Goal: Task Accomplishment & Management: Manage account settings

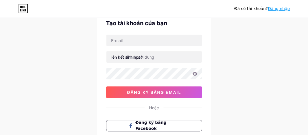
scroll to position [26, 0]
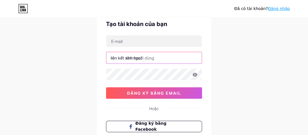
click at [169, 57] on input "text" at bounding box center [153, 57] width 95 height 11
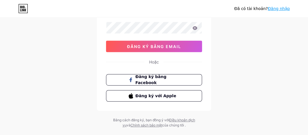
scroll to position [74, 0]
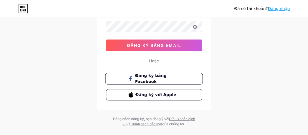
click at [155, 78] on font "Đăng ký bằng Facebook" at bounding box center [150, 78] width 31 height 11
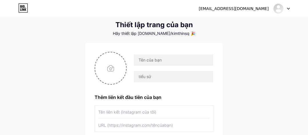
scroll to position [13, 0]
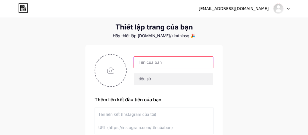
click at [153, 62] on input "text" at bounding box center [173, 61] width 79 height 11
type input "[EMAIL_ADDRESS][DOMAIN_NAME]"
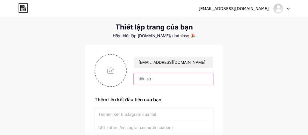
click at [168, 80] on input "text" at bounding box center [173, 78] width 79 height 11
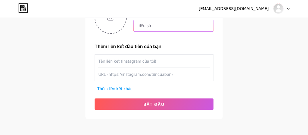
scroll to position [68, 0]
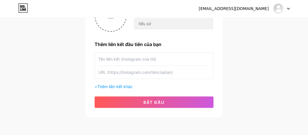
click at [135, 57] on input "text" at bounding box center [153, 59] width 111 height 13
paste input "https://www.instagram.com/chamtinhthuc.kimthien"
type input "https://www.instagram.com/chamtinhthuc.kimthien"
click at [134, 71] on input "text" at bounding box center [153, 72] width 111 height 13
paste input "https://www.instagram.com/chamtinhthuc.kimthien"
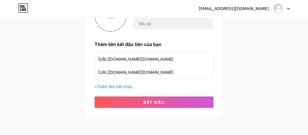
type input "https://www.instagram.com/chamtinhthuc.kimthien"
click at [205, 58] on input "https://www.instagram.com/chamtinhthuc.kimthien" at bounding box center [153, 59] width 111 height 13
type input "h"
click at [129, 57] on input "text" at bounding box center [153, 59] width 111 height 13
paste input "Chạm Tỉnh Thức – Kim Thiên"
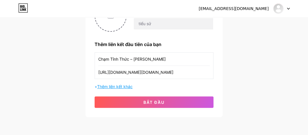
type input "Chạm Tỉnh Thức – Kim Thiên"
click at [124, 86] on font "Thêm liên kết khác" at bounding box center [114, 86] width 35 height 5
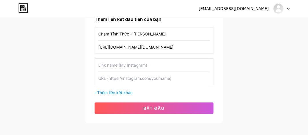
scroll to position [94, 0]
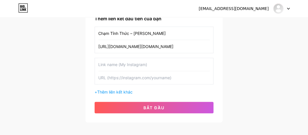
click at [108, 63] on input "text" at bounding box center [153, 64] width 111 height 13
paste input "Facebook Page"
paste input "Chạm Tỉnh Thức – Nhà Kim Thiên"
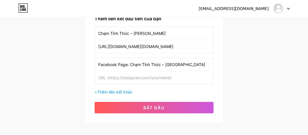
click at [118, 64] on input "Facebook Page: Chạm Tỉnh Thức – Nhà Kim Thiên" at bounding box center [153, 64] width 111 height 13
type input "Facebook FanPage: Chạm Tỉnh Thức – Nhà Kim Thiên"
click at [125, 75] on input "text" at bounding box center [153, 77] width 111 height 13
paste input "https://www.facebook.com/chamtinhthuc.kimthien"
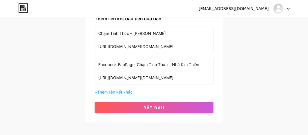
type input "https://www.facebook.com/chamtinhthuc.kimthien"
click at [126, 89] on font "Thêm liên kết khác" at bounding box center [114, 91] width 35 height 5
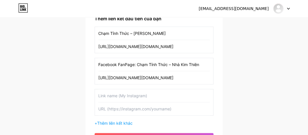
click at [114, 96] on input "text" at bounding box center [153, 95] width 111 height 13
paste input "Facebook cá nhân"
paste input "Kim Thiên"
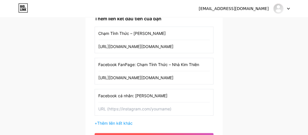
type input "Facebook cá nhân: Kim Thiên"
click at [132, 109] on input "text" at bounding box center [153, 108] width 111 height 13
paste input "https://www.facebook.com/kimthien"
type input "https://www.facebook.com/kimthien"
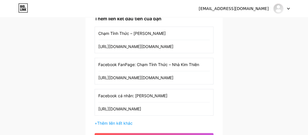
click at [98, 33] on input "Chạm Tỉnh Thức – Kim Thiên" at bounding box center [153, 33] width 111 height 13
paste input "Instagram"
type input "Instagram: Chạm Tỉnh Thức – Kim Thiên"
drag, startPoint x: 118, startPoint y: 63, endPoint x: 133, endPoint y: 64, distance: 15.1
click at [133, 64] on input "Facebook FanPage: Chạm Tỉnh Thức – Nhà Kim Thiên" at bounding box center [153, 64] width 111 height 13
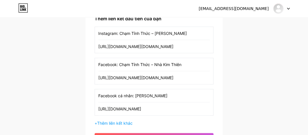
paste input "FanPage"
type input "FanPage Facebook: Chạm Tỉnh Thức – Nhà Kim Thiên"
click at [118, 122] on font "Thêm liên kết khác" at bounding box center [114, 122] width 35 height 5
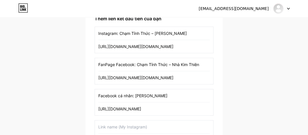
drag, startPoint x: 98, startPoint y: 31, endPoint x: 178, endPoint y: 33, distance: 79.9
click at [178, 33] on input "Instagram: Chạm Tỉnh Thức – Kim Thiên" at bounding box center [153, 33] width 111 height 13
click at [112, 125] on input "text" at bounding box center [153, 126] width 111 height 13
paste input "Instagram: Chạm Tỉnh Thức – Kim Thiên"
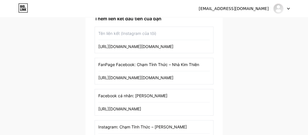
type input "Instagram: Chạm Tỉnh Thức – Kim Thiên"
drag, startPoint x: 98, startPoint y: 46, endPoint x: 195, endPoint y: 47, distance: 97.3
click at [195, 47] on input "https://www.instagram.com/chamtinhthuc.kimthien" at bounding box center [153, 46] width 111 height 13
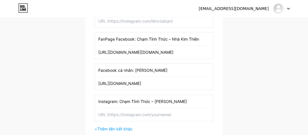
scroll to position [122, 0]
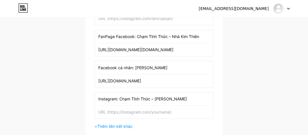
click at [136, 112] on input "text" at bounding box center [153, 111] width 111 height 13
paste input "https://www.instagram.com/chamtinhthuc.kimthien"
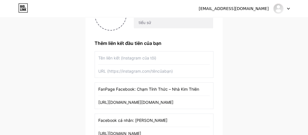
scroll to position [68, 0]
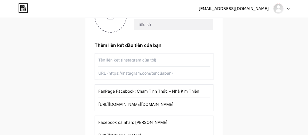
type input "https://www.instagram.com/chamtinhthuc.kimthien"
drag, startPoint x: 98, startPoint y: 90, endPoint x: 203, endPoint y: 90, distance: 105.0
click at [203, 90] on input "FanPage Facebook: Chạm Tỉnh Thức – Nhà Kim Thiên" at bounding box center [153, 90] width 111 height 13
click at [114, 58] on input "text" at bounding box center [153, 59] width 111 height 13
paste input "FanPage Facebook: Chạm Tỉnh Thức – Nhà Kim Thiên"
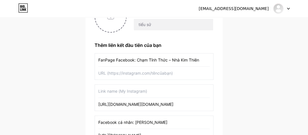
type input "FanPage Facebook: Chạm Tỉnh Thức – Nhà Kim Thiên"
drag, startPoint x: 99, startPoint y: 104, endPoint x: 195, endPoint y: 103, distance: 96.2
click at [195, 103] on input "https://www.facebook.com/chamtinhthuc.kimthien" at bounding box center [153, 104] width 111 height 13
click at [119, 73] on input "text" at bounding box center [153, 72] width 111 height 13
paste input "https://www.facebook.com/chamtinhthuc.kimthien"
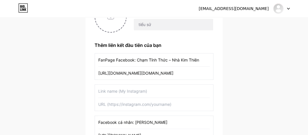
type input "https://www.facebook.com/chamtinhthuc.kimthien"
drag, startPoint x: 98, startPoint y: 121, endPoint x: 155, endPoint y: 128, distance: 56.6
click at [155, 128] on div "Facebook cá nhân: Kim Thiên https://www.facebook.com/kimthien" at bounding box center [153, 128] width 119 height 27
click at [118, 90] on input "text" at bounding box center [153, 90] width 111 height 13
paste input "Facebook cá nhân: Kim Thiên"
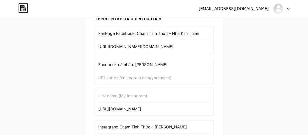
scroll to position [95, 0]
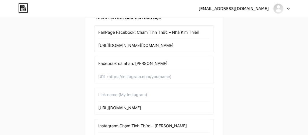
type input "Facebook cá nhân: Kim Thiên"
drag, startPoint x: 98, startPoint y: 107, endPoint x: 139, endPoint y: 109, distance: 41.7
click at [139, 109] on div "https://www.facebook.com/kimthien" at bounding box center [153, 101] width 119 height 27
drag, startPoint x: 169, startPoint y: 105, endPoint x: 98, endPoint y: 107, distance: 71.4
click at [98, 107] on input "https://www.facebook.com/kimthien" at bounding box center [153, 107] width 111 height 13
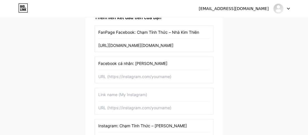
click at [110, 75] on input "text" at bounding box center [153, 76] width 111 height 13
paste input "https://www.facebook.com/kimthien"
type input "https://www.facebook.com/kimthien"
click at [103, 94] on input "text" at bounding box center [153, 94] width 111 height 13
click at [104, 94] on input "text" at bounding box center [153, 94] width 111 height 13
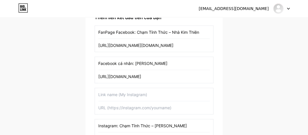
paste input "Thông tin liên hệ/Email:"
click at [115, 94] on input "Thông tin liên hệ/Email:" at bounding box center [153, 94] width 111 height 13
click at [156, 92] on input "Số điện thoại liên hệ/Email:" at bounding box center [153, 94] width 111 height 13
click at [150, 93] on input "Số điện thoại liên hệ/Email: (+84) 972130501" at bounding box center [153, 94] width 111 height 13
type input "Số điện thoại liên hệ/Email: (+84) 972130501"
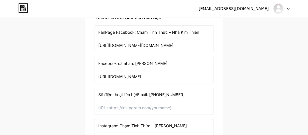
click at [158, 109] on input "text" at bounding box center [153, 107] width 111 height 13
type input "nkthien1986@gmail.com"
drag, startPoint x: 150, startPoint y: 94, endPoint x: 185, endPoint y: 93, distance: 35.1
click at [185, 93] on input "Số điện thoại liên hệ/Email: (+84) 972130501" at bounding box center [153, 94] width 111 height 13
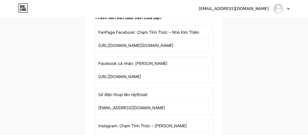
type input "Số điện thoại liên hệ/Email:"
click at [98, 107] on input "nkthien1986@gmail.com" at bounding box center [153, 107] width 111 height 13
paste input "(+84) 972130501"
click at [111, 107] on input "(+84) 972130501/nkthien1986@gmail.com" at bounding box center [153, 107] width 111 height 13
type input "(+84) 972130501/nkthien1986@gmail.com"
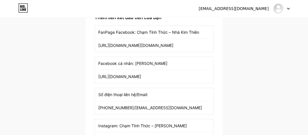
click at [158, 94] on input "Số điện thoại liên hệ/Email:" at bounding box center [153, 94] width 111 height 13
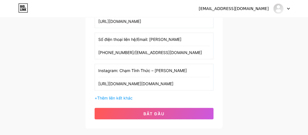
scroll to position [155, 0]
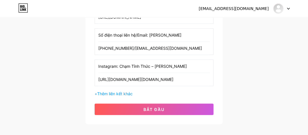
type input "Số điện thoại liên hệ/Email: NGUYỄN KIM THIÊN"
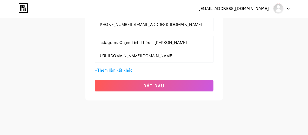
scroll to position [179, 0]
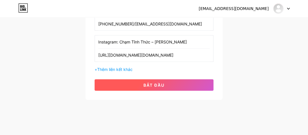
click at [152, 82] on font "bắt đầu" at bounding box center [153, 84] width 21 height 5
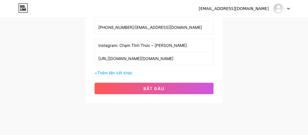
scroll to position [185, 0]
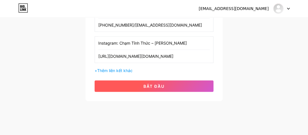
click at [148, 84] on font "bắt đầu" at bounding box center [153, 86] width 21 height 5
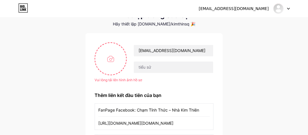
scroll to position [15, 0]
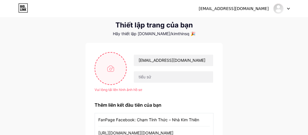
click at [111, 68] on input "file" at bounding box center [110, 69] width 31 height 32
type input "C:\fakepath\SATI YOGA trong suốt 2.png"
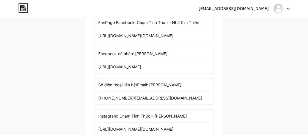
scroll to position [161, 0]
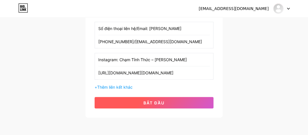
click at [161, 100] on font "bắt đầu" at bounding box center [153, 102] width 21 height 5
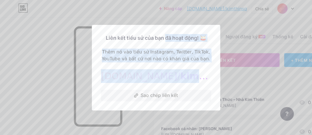
drag, startPoint x: 165, startPoint y: 29, endPoint x: 197, endPoint y: 78, distance: 59.0
click at [197, 78] on div "Liên kết tiểu sử của bạn đã hoạt động! 🥁 Thêm nó vào tiểu sử Instagram, Twitter…" at bounding box center [156, 67] width 128 height 85
click at [196, 80] on div "bio.link/ kimthinsq" at bounding box center [156, 76] width 110 height 14
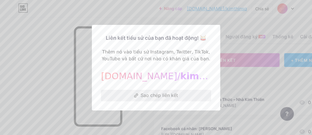
click at [152, 94] on font "Sao chép liên kết" at bounding box center [159, 95] width 37 height 6
click at [151, 96] on font "Sao chép liên kết" at bounding box center [159, 95] width 37 height 6
click at [141, 94] on font "Sao chép liên kết" at bounding box center [159, 95] width 37 height 6
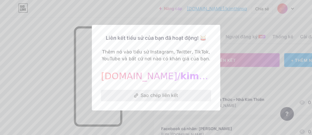
click at [157, 94] on font "Sao chép liên kết" at bounding box center [159, 95] width 37 height 6
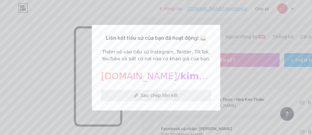
click at [157, 94] on font "Sao chép liên kết" at bounding box center [159, 95] width 37 height 6
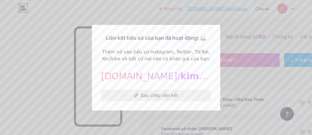
click at [157, 94] on font "Sao chép liên kết" at bounding box center [159, 95] width 37 height 6
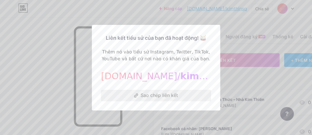
click at [157, 94] on font "Sao chép liên kết" at bounding box center [159, 95] width 37 height 6
drag, startPoint x: 174, startPoint y: 32, endPoint x: 152, endPoint y: 30, distance: 22.1
click at [152, 30] on div "Liên kết tiểu sử của bạn đã hoạt động! 🥁 Thêm nó vào tiểu sử Instagram, Twitter…" at bounding box center [156, 67] width 128 height 85
click at [150, 97] on font "Sao chép liên kết" at bounding box center [159, 95] width 37 height 6
copy font "bạn đã h"
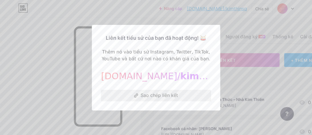
click at [163, 94] on font "Sao chép liên kết" at bounding box center [159, 95] width 37 height 6
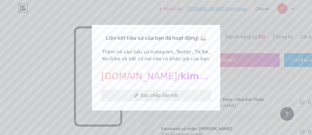
click at [163, 94] on font "Sao chép liên kết" at bounding box center [159, 95] width 37 height 6
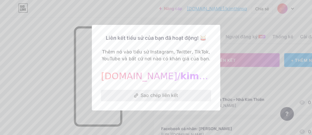
click at [163, 94] on font "Sao chép liên kết" at bounding box center [159, 95] width 37 height 6
click at [146, 94] on font "Sao chép liên kết" at bounding box center [159, 95] width 37 height 6
click at [137, 94] on button "Sao chép liên kết" at bounding box center [156, 95] width 110 height 11
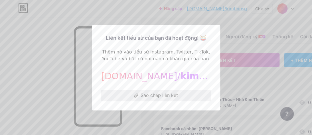
click at [152, 96] on font "Sao chép liên kết" at bounding box center [159, 95] width 37 height 6
click at [54, 107] on div at bounding box center [156, 67] width 312 height 135
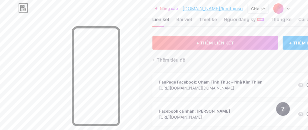
scroll to position [14, 0]
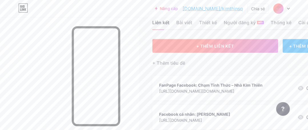
click at [215, 46] on font "+ THÊM LIÊN KẾT" at bounding box center [215, 46] width 38 height 5
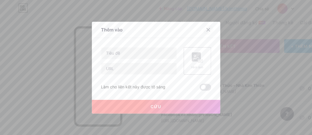
click at [207, 30] on icon at bounding box center [208, 29] width 3 height 3
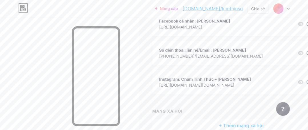
scroll to position [138, 0]
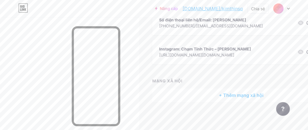
click at [176, 80] on font "MẠNG XÃ HỘI" at bounding box center [167, 80] width 30 height 5
click at [242, 96] on font "+ Thêm mạng xã hội" at bounding box center [241, 95] width 45 height 6
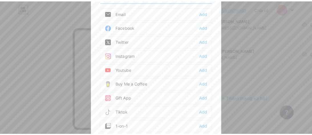
scroll to position [133, 0]
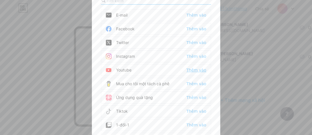
click at [193, 68] on font "Thêm vào" at bounding box center [196, 70] width 20 height 5
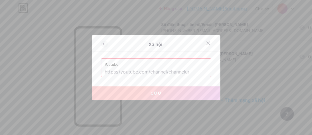
click at [171, 72] on input "text" at bounding box center [156, 72] width 103 height 10
click at [157, 72] on input "text" at bounding box center [156, 72] width 103 height 10
drag, startPoint x: 201, startPoint y: 69, endPoint x: 160, endPoint y: 72, distance: 40.6
click at [160, 72] on input "text" at bounding box center [156, 72] width 103 height 10
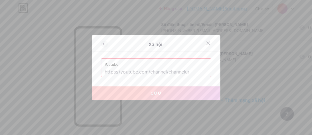
click at [160, 72] on input "text" at bounding box center [156, 72] width 103 height 10
drag, startPoint x: 191, startPoint y: 71, endPoint x: 121, endPoint y: 71, distance: 70.5
click at [121, 71] on input "text" at bounding box center [156, 72] width 103 height 10
paste input "https://www.youtube.com/@chamtinhthuc.kimthien"
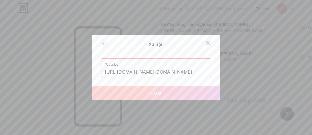
scroll to position [0, 8]
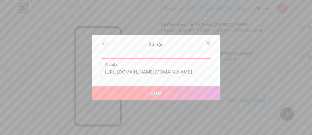
type input "https://www.youtube.com/@chamtinhthuc.kimthien"
click at [156, 91] on font "Cứu" at bounding box center [156, 92] width 11 height 5
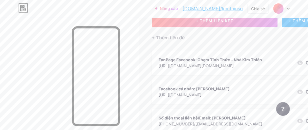
scroll to position [39, 0]
click at [172, 37] on font "+ Thêm tiêu đề" at bounding box center [168, 38] width 33 height 6
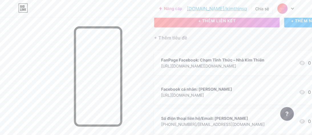
click at [117, 67] on input "text" at bounding box center [156, 67] width 110 height 11
paste input "TikTok"
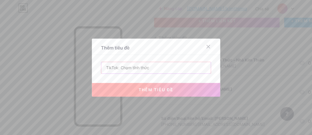
type input "TikTok: Chạm tỉnh thức"
click at [158, 89] on font "thêm tiêu đề" at bounding box center [156, 89] width 35 height 5
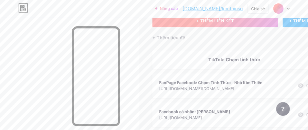
click at [228, 21] on font "+ THÊM LIÊN KẾT" at bounding box center [215, 20] width 38 height 5
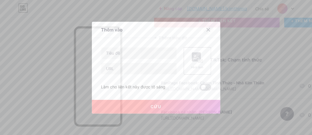
click at [206, 30] on icon at bounding box center [208, 29] width 5 height 5
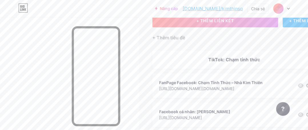
drag, startPoint x: 209, startPoint y: 57, endPoint x: 266, endPoint y: 57, distance: 57.4
click at [266, 57] on div "TikTok: Chạm tỉnh thức" at bounding box center [234, 59] width 150 height 7
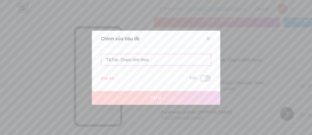
drag, startPoint x: 158, startPoint y: 60, endPoint x: 93, endPoint y: 58, distance: 65.1
click at [93, 58] on div "Chỉnh sửa tiêu đề TikTok: Chạm tỉnh thức Xóa bỏ Trốn Cứu" at bounding box center [156, 68] width 128 height 74
click at [106, 79] on font "Xóa bỏ" at bounding box center [107, 77] width 13 height 5
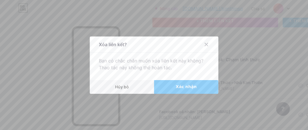
click at [174, 88] on button "Xác nhận" at bounding box center [186, 87] width 64 height 14
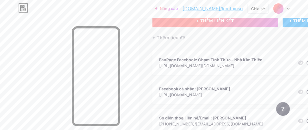
click at [208, 20] on font "+ THÊM LIÊN KẾT" at bounding box center [215, 20] width 38 height 5
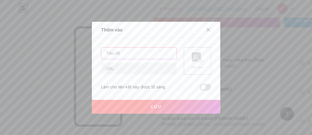
click at [115, 53] on input "text" at bounding box center [138, 52] width 75 height 11
paste input "TikTok: Chạm tỉnh thức"
type input "TikTok: Chạm tỉnh thức"
click at [128, 71] on input "text" at bounding box center [138, 68] width 75 height 11
paste input "www.tiktok.com/@ chamtinhthuc"
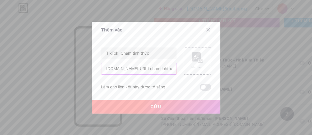
type input "www.tiktok.com/@ chamtinhthuc"
click at [154, 104] on font "Cứu" at bounding box center [156, 106] width 11 height 5
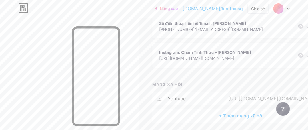
scroll to position [171, 0]
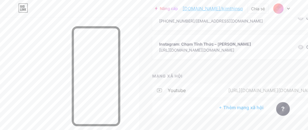
click at [194, 88] on div "youtube https://www.youtube.com/@chamtinhthuc.kimthien" at bounding box center [240, 91] width 177 height 14
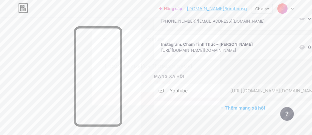
click at [154, 81] on font "Xóa biểu tượng" at bounding box center [156, 81] width 29 height 5
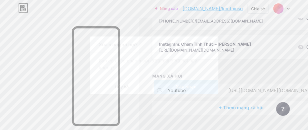
click at [178, 89] on font "Xác nhận" at bounding box center [185, 86] width 21 height 5
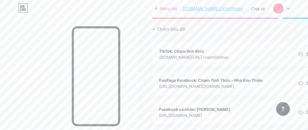
scroll to position [47, 0]
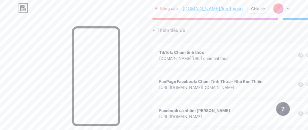
drag, startPoint x: 208, startPoint y: 81, endPoint x: 208, endPoint y: 57, distance: 24.0
click at [208, 57] on span "TikTok: Chạm tỉnh thức www.tiktok.com/@ chamtinhthuc 0 FanPage Facebook: Chạm T…" at bounding box center [240, 113] width 177 height 141
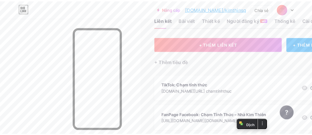
scroll to position [14, 0]
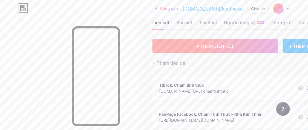
click at [214, 46] on font "+ THÊM LIÊN KẾT" at bounding box center [215, 46] width 38 height 5
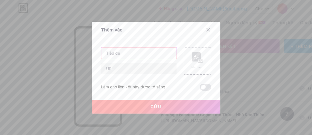
click at [121, 53] on input "text" at bounding box center [138, 52] width 75 height 11
paste input "YouTube"
click at [120, 53] on input "YouTube|:" at bounding box center [138, 52] width 75 height 11
click at [132, 51] on input "YouTube:" at bounding box center [138, 52] width 75 height 11
paste input "Chạm Tỉnh Thức – Nhà Kim Thiên"
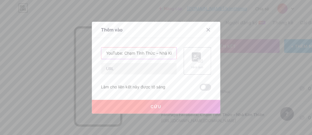
scroll to position [0, 15]
type input "YouTube: Chạm Tỉnh Thức – Nhà Kim Thiên"
click at [126, 65] on input "text" at bounding box center [138, 68] width 75 height 11
paste input "https://www.youtube.com/@chamtinhthuc.kimthien"
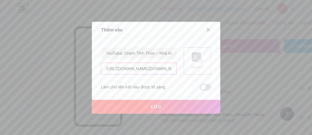
type input "https://www.youtube.com/@chamtinhthuc.kimthien"
click at [165, 108] on button "Cứu" at bounding box center [156, 107] width 128 height 14
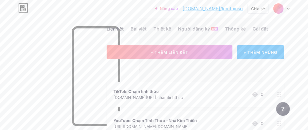
scroll to position [7, 48]
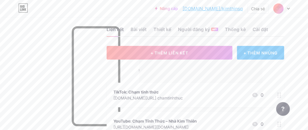
click at [264, 55] on font "+ THÊM NHÚNG" at bounding box center [260, 53] width 34 height 5
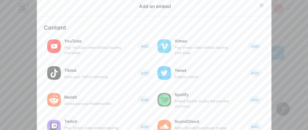
scroll to position [7, 43]
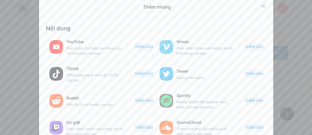
click at [261, 5] on icon at bounding box center [263, 6] width 5 height 5
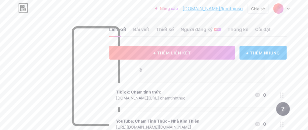
click at [43, 68] on div at bounding box center [69, 82] width 138 height 130
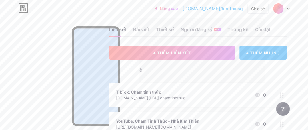
click at [36, 51] on div at bounding box center [69, 82] width 138 height 130
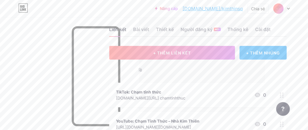
scroll to position [0, 43]
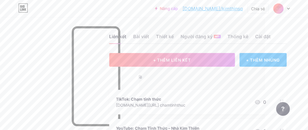
drag, startPoint x: 227, startPoint y: 8, endPoint x: 140, endPoint y: 16, distance: 87.4
click at [140, 16] on div "Nâng cấp bio.link/kimthi... bio.link/kimthinsq Chia sẻ Chuyển đổi tài khoản nkt…" at bounding box center [154, 8] width 308 height 17
click at [239, 37] on font "Thống kê" at bounding box center [237, 37] width 21 height 6
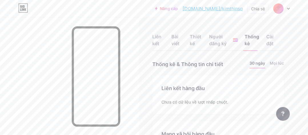
click at [288, 8] on icon at bounding box center [287, 9] width 3 height 2
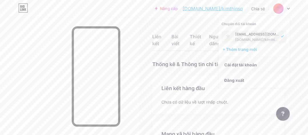
click at [243, 64] on font "Cài đặt tài khoản" at bounding box center [240, 64] width 33 height 5
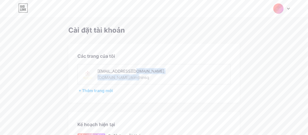
click at [132, 79] on div "nkthien1986@gmail.com bio.link/kimthinsq" at bounding box center [137, 74] width 81 height 13
drag, startPoint x: 136, startPoint y: 79, endPoint x: 133, endPoint y: 80, distance: 3.1
click at [133, 80] on div "nkthien1986@gmail.com bio.link/kimthinsq" at bounding box center [137, 74] width 81 height 13
copy div "com bio.link/kimthinsq"
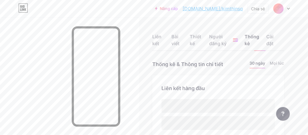
click at [231, 9] on font "bio.link/kimthinsq" at bounding box center [212, 9] width 60 height 6
click at [278, 8] on img at bounding box center [277, 8] width 9 height 9
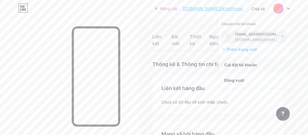
click at [244, 65] on font "Cài đặt tài khoản" at bounding box center [240, 64] width 33 height 5
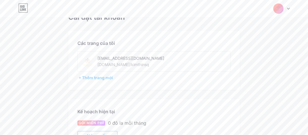
scroll to position [8, 0]
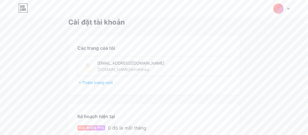
click at [119, 70] on font "bio.link/kimthinsq" at bounding box center [123, 69] width 52 height 5
click at [109, 70] on font "bio.link/kimthinsq" at bounding box center [123, 69] width 52 height 5
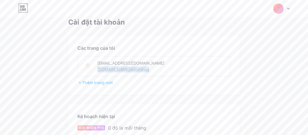
click at [109, 70] on font "bio.link/kimthinsq" at bounding box center [123, 69] width 52 height 5
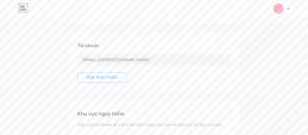
scroll to position [126, 0]
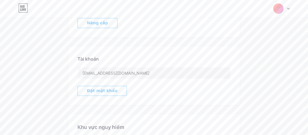
click at [108, 91] on font "Đặt mật khẩu" at bounding box center [102, 90] width 31 height 5
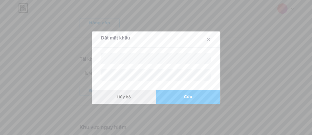
click at [134, 96] on button "Hủy bỏ" at bounding box center [124, 97] width 64 height 14
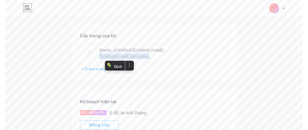
scroll to position [0, 0]
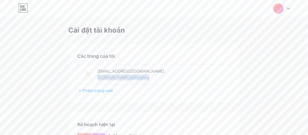
click at [23, 8] on icon at bounding box center [23, 9] width 1 height 3
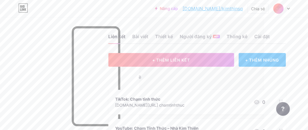
scroll to position [0, 48]
click at [263, 37] on font "Cài đặt" at bounding box center [259, 37] width 15 height 6
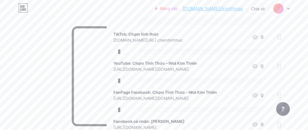
scroll to position [30, 48]
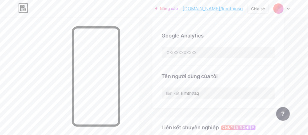
scroll to position [192, 0]
click at [213, 91] on input "kimthinsq" at bounding box center [218, 93] width 113 height 11
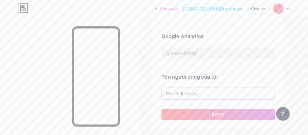
type input "k"
paste input "chamtinhthuckimthien"
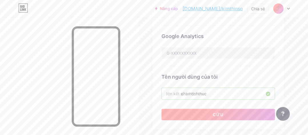
type input "chamtinhthuc"
click at [221, 112] on font "Cứu" at bounding box center [218, 114] width 11 height 5
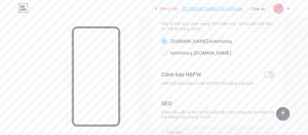
scroll to position [0, 0]
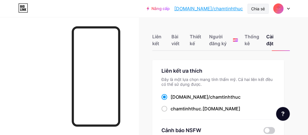
click at [259, 4] on div "Chia sẻ" at bounding box center [257, 9] width 21 height 10
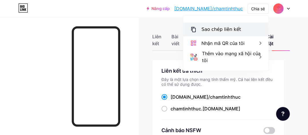
click at [221, 30] on font "Sao chép liên kết" at bounding box center [220, 29] width 39 height 5
